Goal: Information Seeking & Learning: Find specific fact

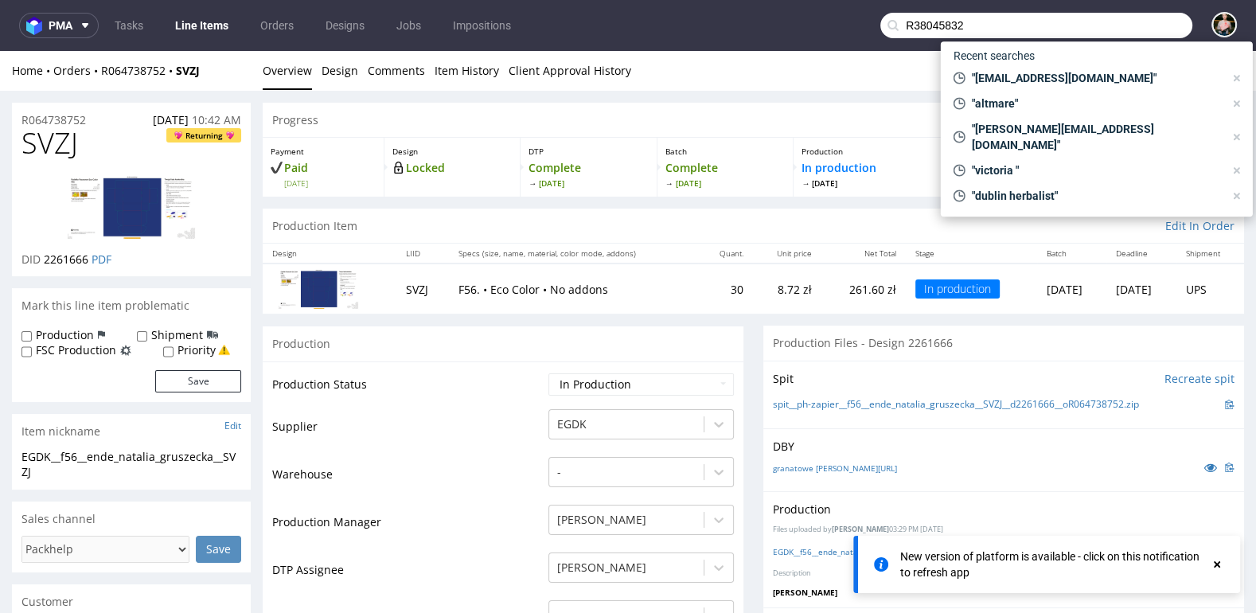
scroll to position [159, 0]
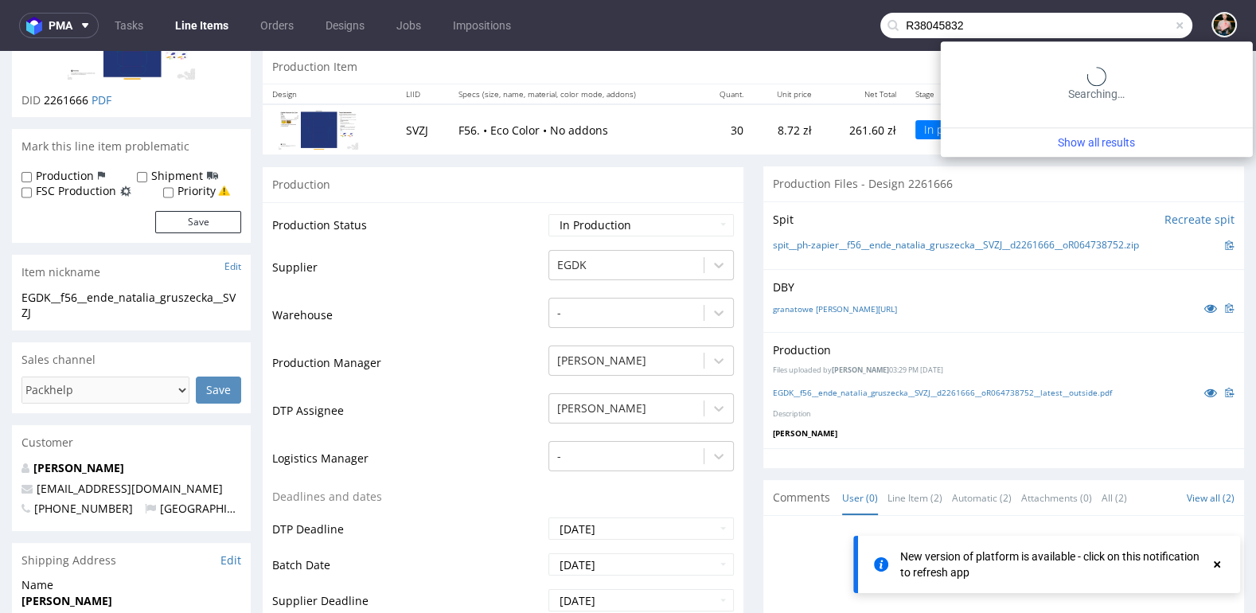
type input "R38045832"
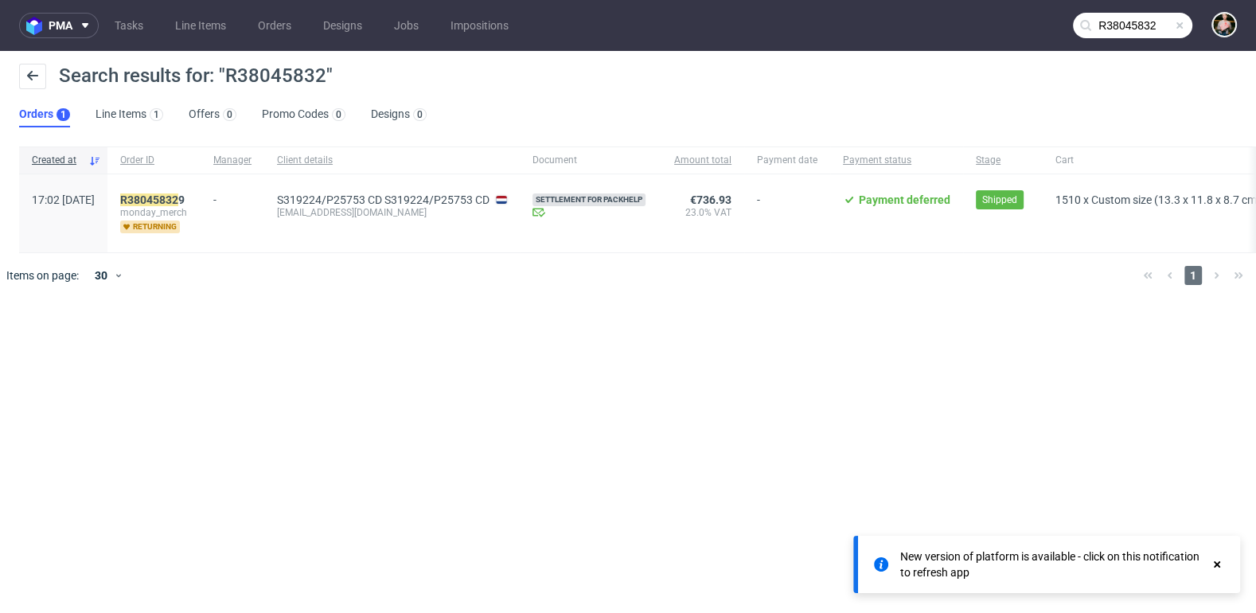
click at [189, 191] on div "R38045832 9 monday_merch returning" at bounding box center [153, 213] width 93 height 78
click at [178, 197] on mark "R38045832" at bounding box center [149, 199] width 58 height 13
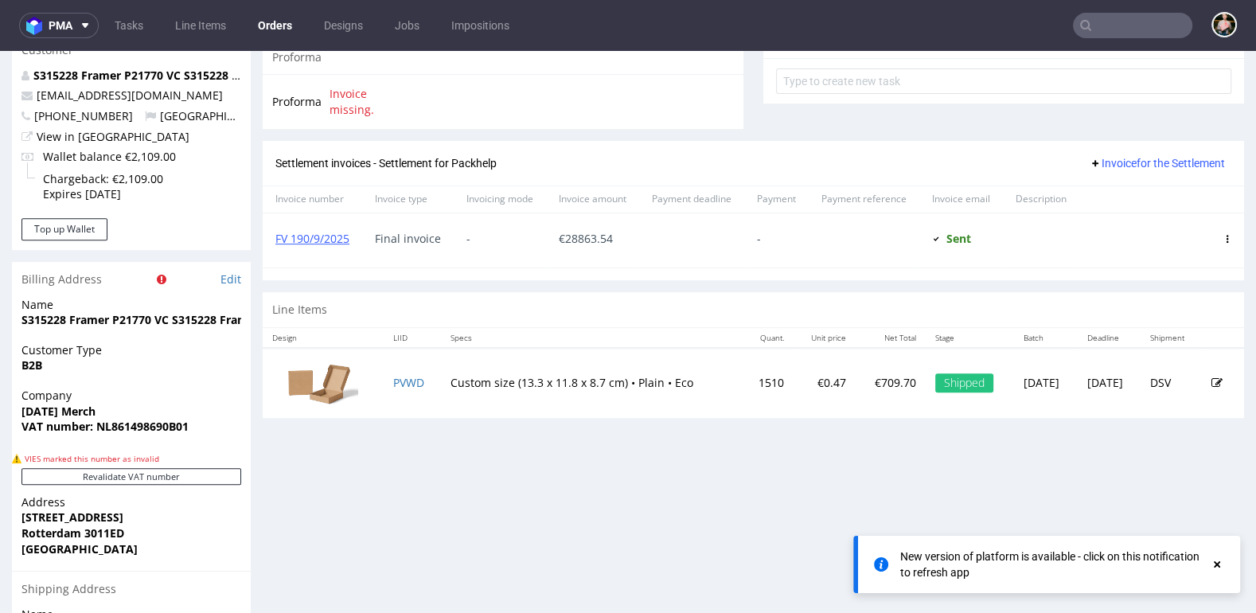
scroll to position [630, 0]
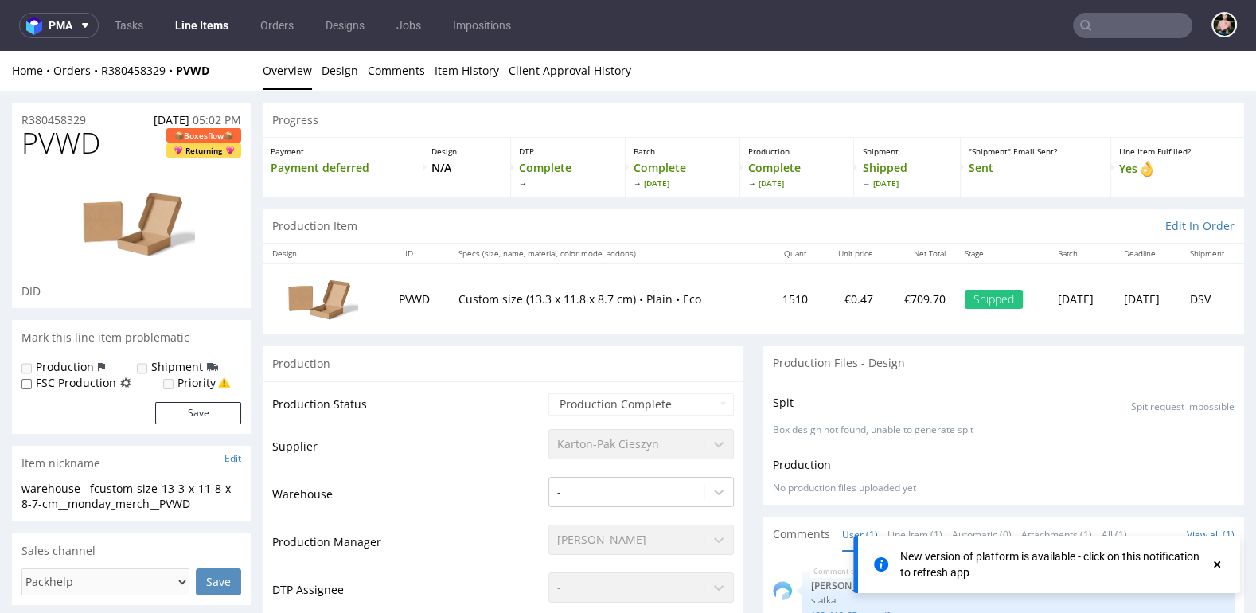
click at [1219, 563] on use at bounding box center [1217, 564] width 6 height 6
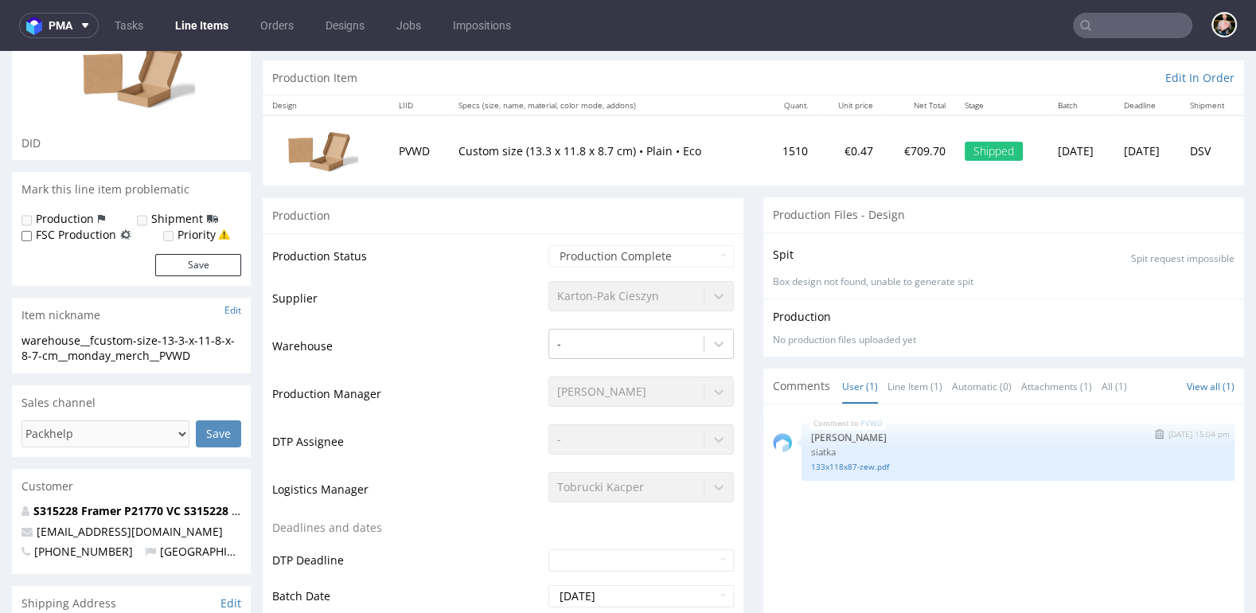
scroll to position [146, 0]
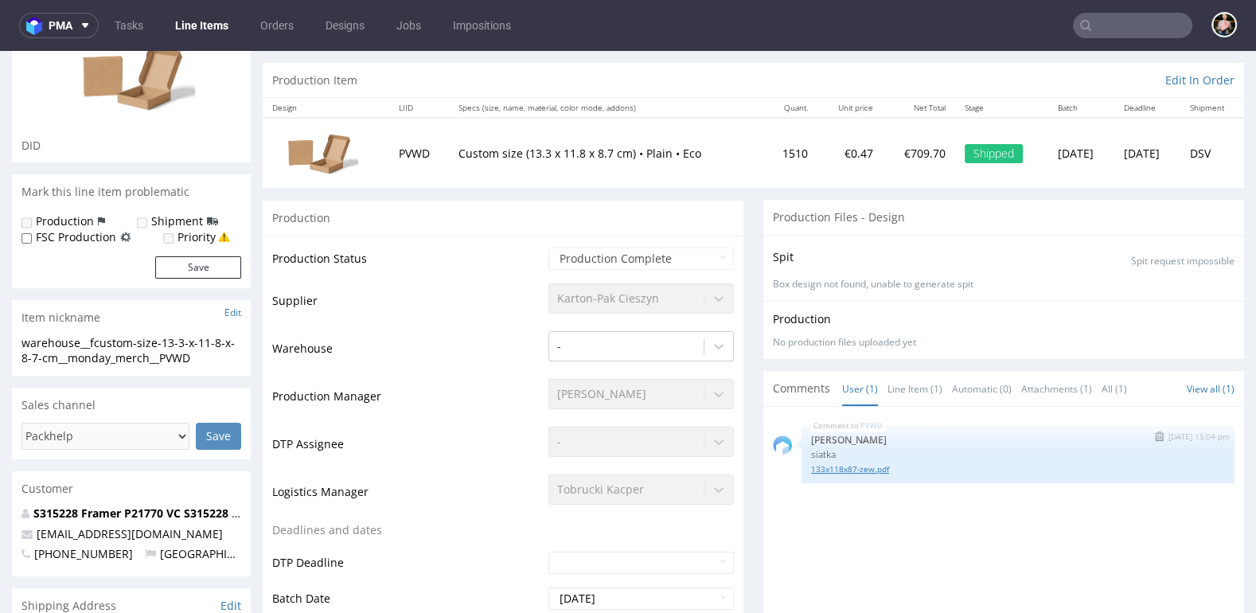
click at [860, 467] on link "133x118x87-zew.pdf" at bounding box center [1018, 469] width 414 height 12
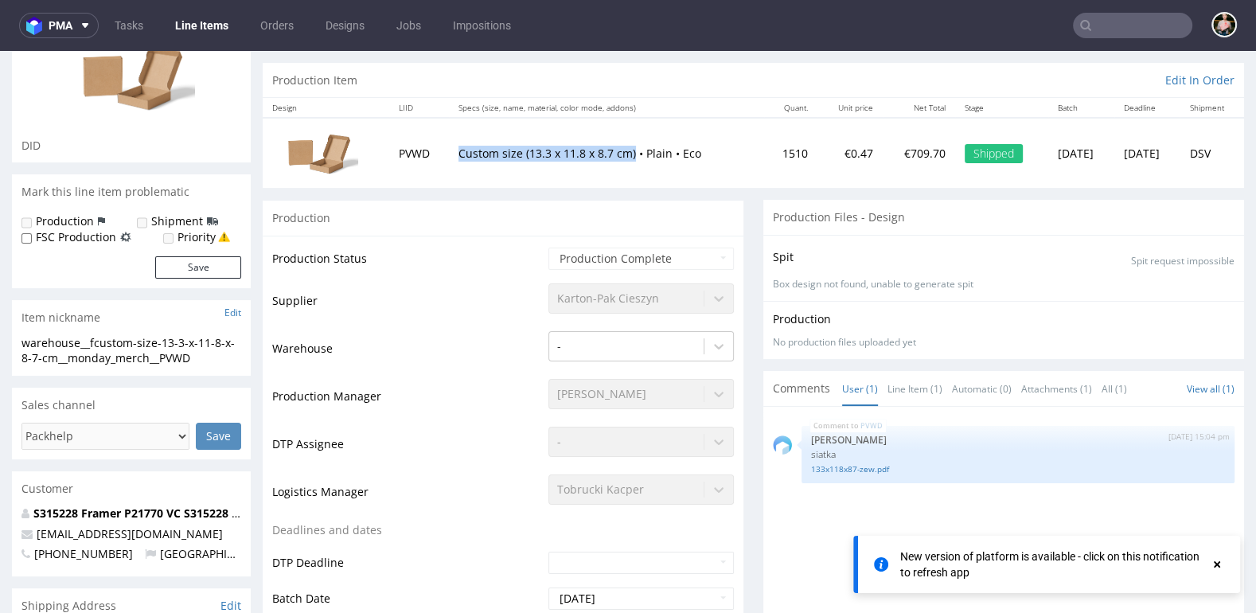
drag, startPoint x: 444, startPoint y: 150, endPoint x: 620, endPoint y: 150, distance: 175.9
click at [620, 150] on td "Custom size (13.3 x 11.8 x 8.7 cm) • Plain • Eco" at bounding box center [606, 153] width 314 height 70
copy p "Custom size (13.3 x 11.8 x 8.7 cm)"
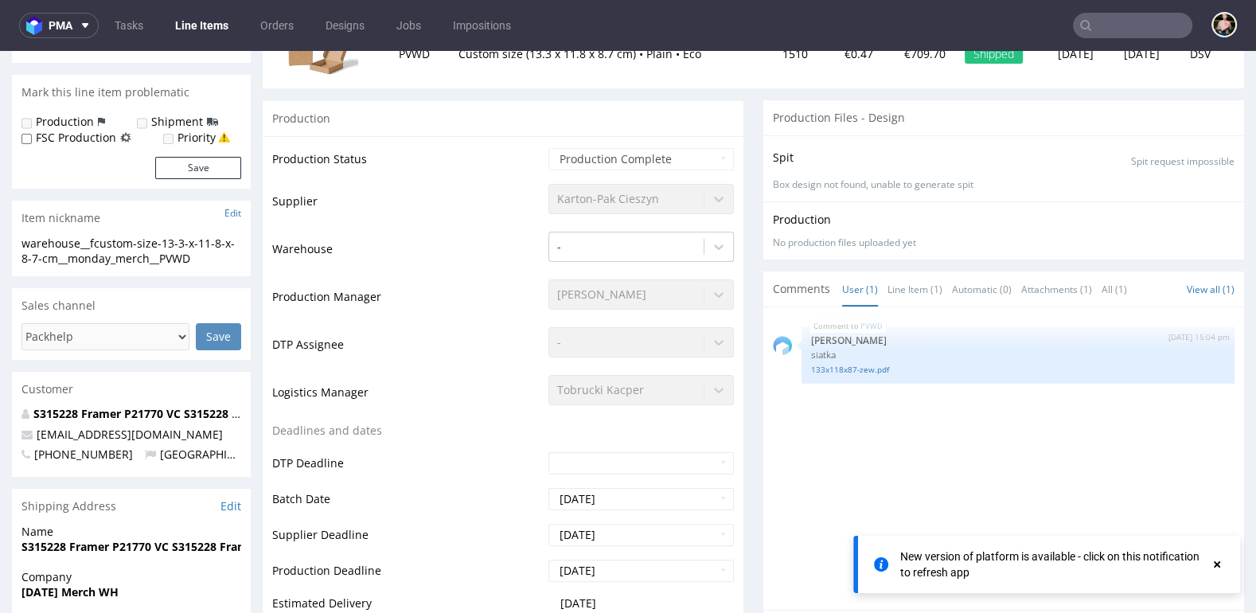
click at [841, 466] on div "PVWD [DATE] 15:04 pm [PERSON_NAME] siatka 133x118x87-zew.pdf" at bounding box center [1008, 463] width 471 height 293
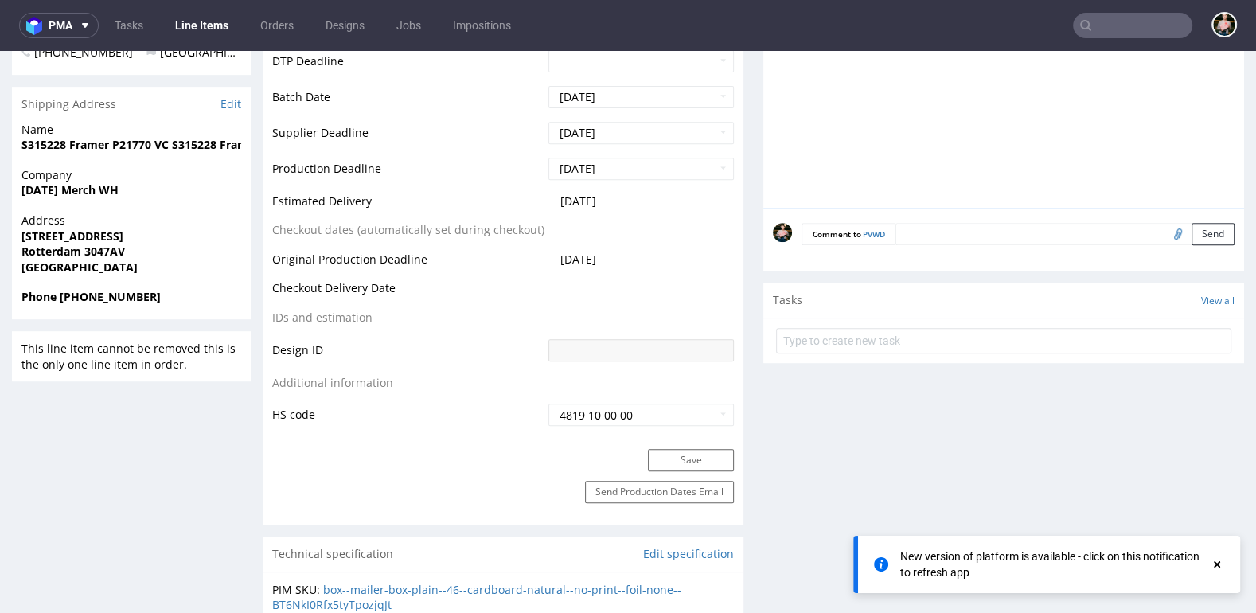
scroll to position [0, 0]
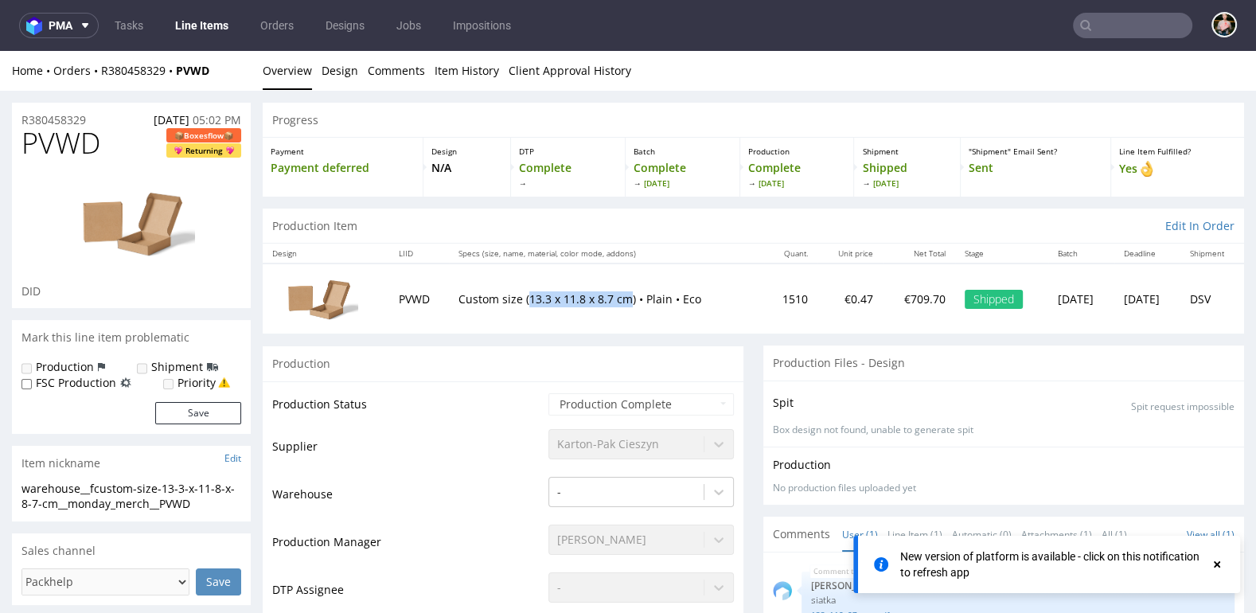
drag, startPoint x: 613, startPoint y: 298, endPoint x: 517, endPoint y: 298, distance: 96.3
click at [517, 298] on p "Custom size (13.3 x 11.8 x 8.7 cm) • Plain • Eco" at bounding box center [606, 299] width 295 height 16
copy p "13.3 x 11.8 x 8.7 cm"
